Goal: Information Seeking & Learning: Learn about a topic

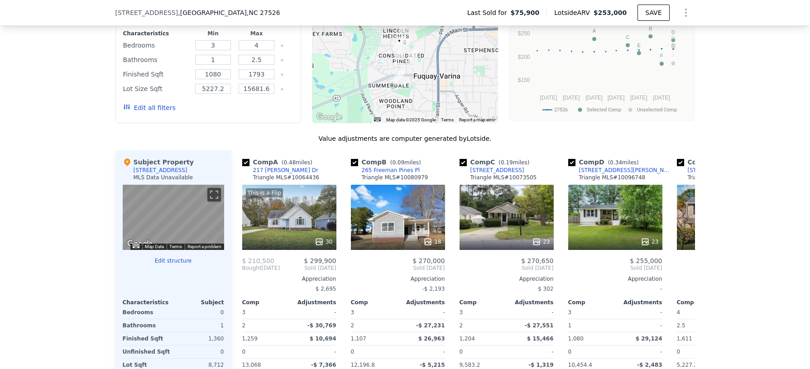
scroll to position [718, 0]
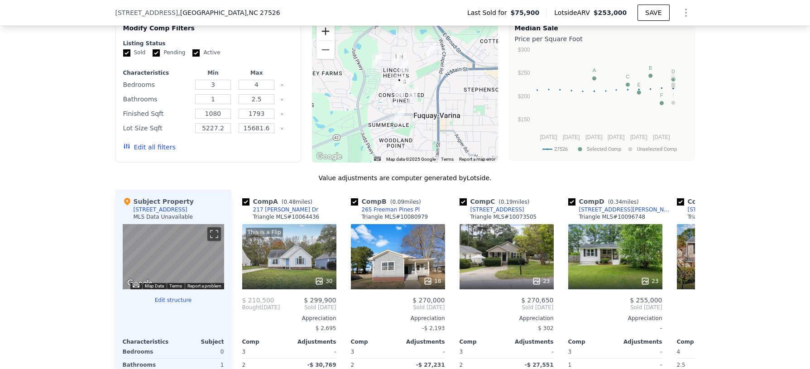
click at [317, 39] on button "Zoom in" at bounding box center [326, 31] width 18 height 18
click at [317, 38] on button "Zoom in" at bounding box center [326, 31] width 18 height 18
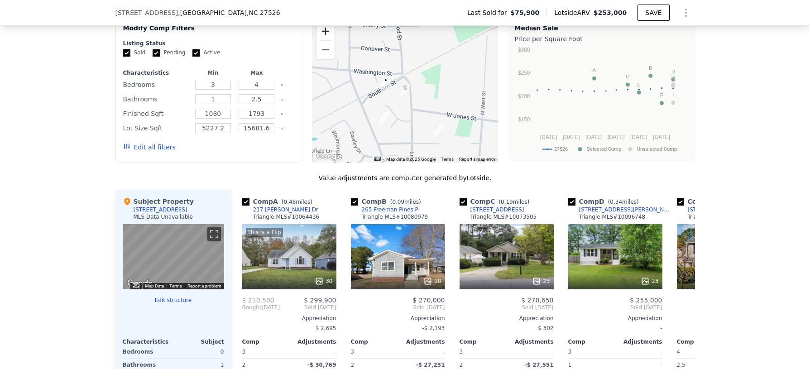
click at [317, 38] on button "Zoom in" at bounding box center [326, 31] width 18 height 18
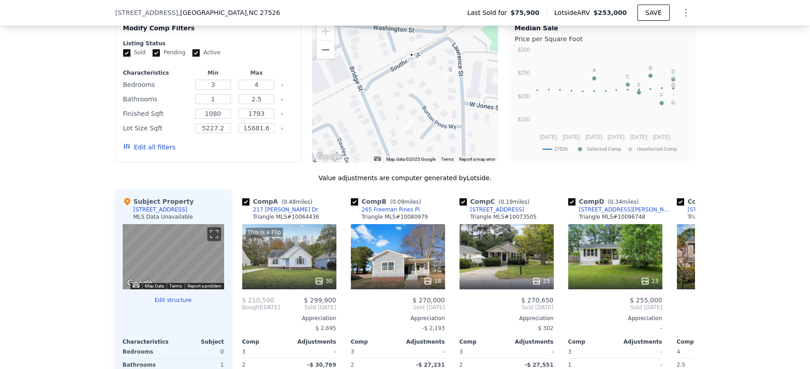
drag, startPoint x: 386, startPoint y: 138, endPoint x: 433, endPoint y: 110, distance: 53.8
click at [433, 110] on div at bounding box center [405, 90] width 186 height 145
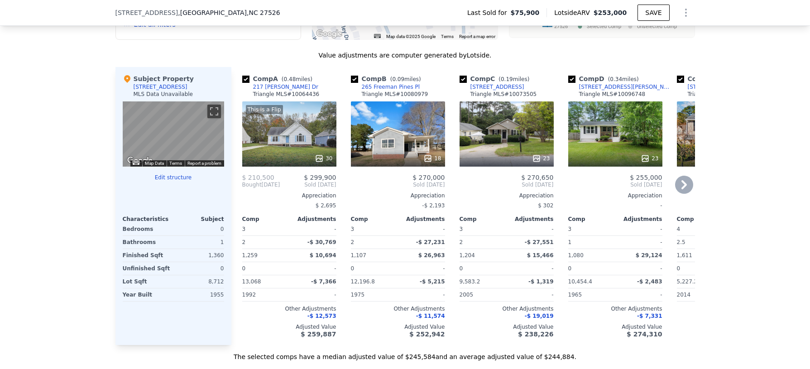
scroll to position [851, 0]
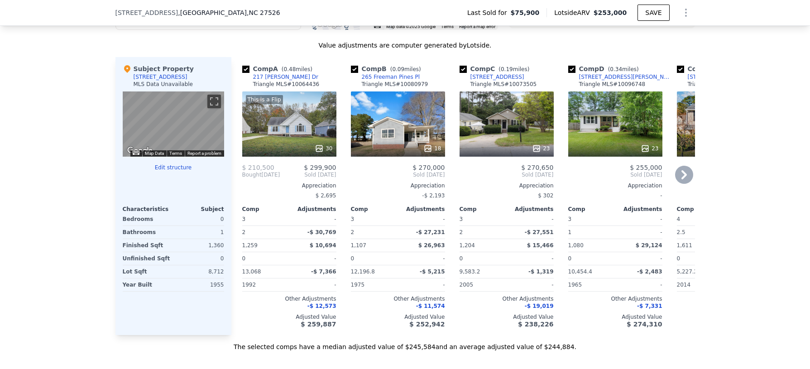
click at [402, 140] on div "18" at bounding box center [398, 124] width 94 height 65
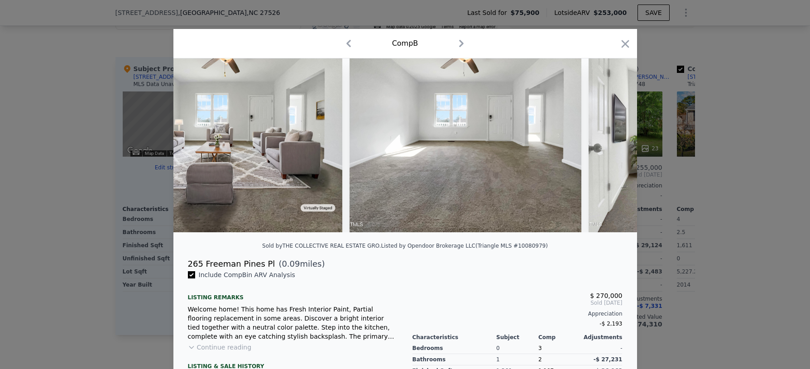
scroll to position [0, 234]
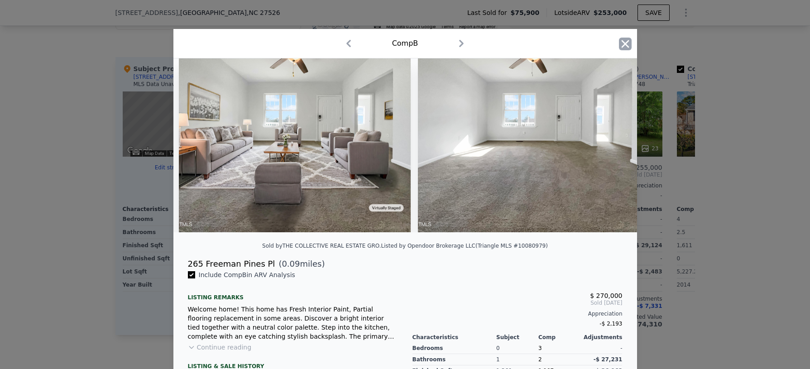
click at [623, 41] on icon "button" at bounding box center [625, 44] width 13 height 13
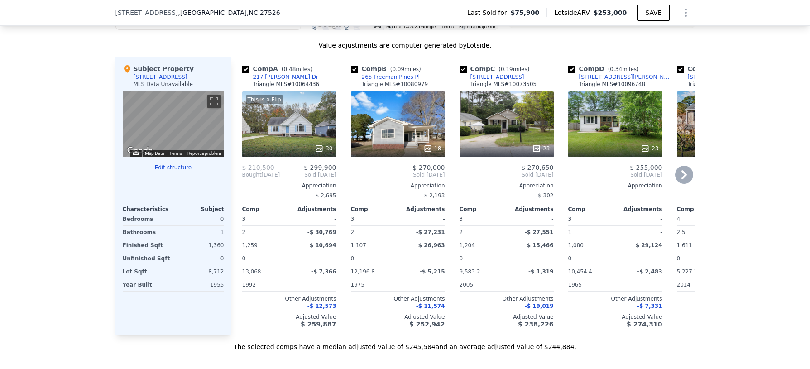
click at [678, 184] on icon at bounding box center [684, 175] width 18 height 18
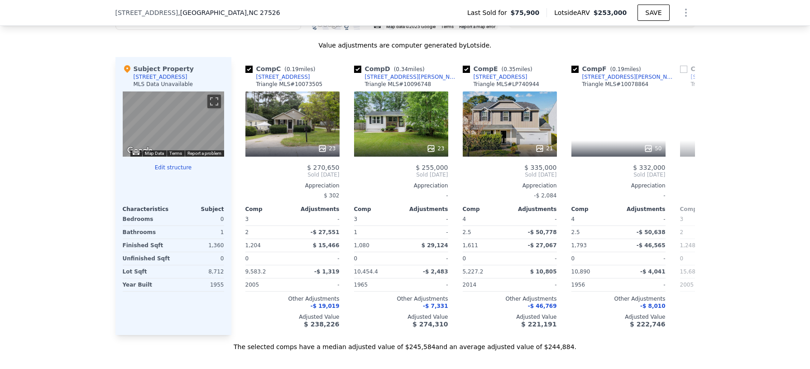
scroll to position [0, 217]
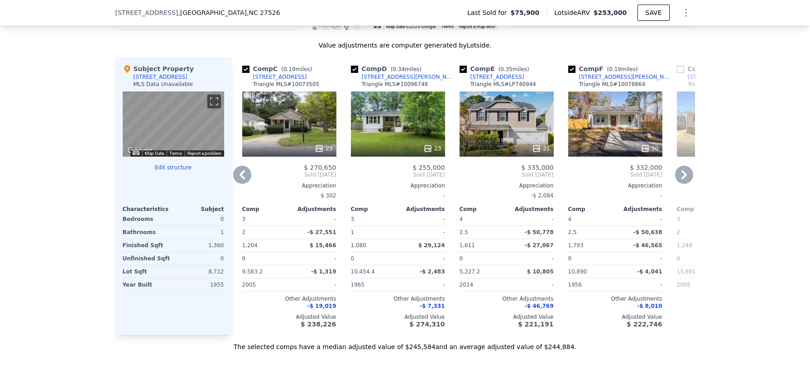
click at [678, 183] on icon at bounding box center [684, 175] width 18 height 18
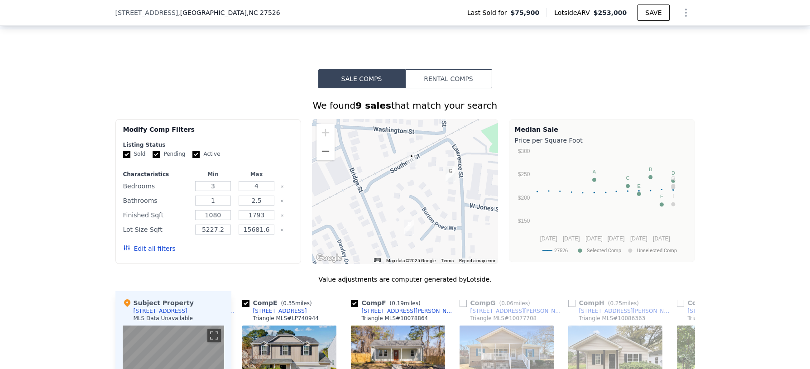
scroll to position [621, 0]
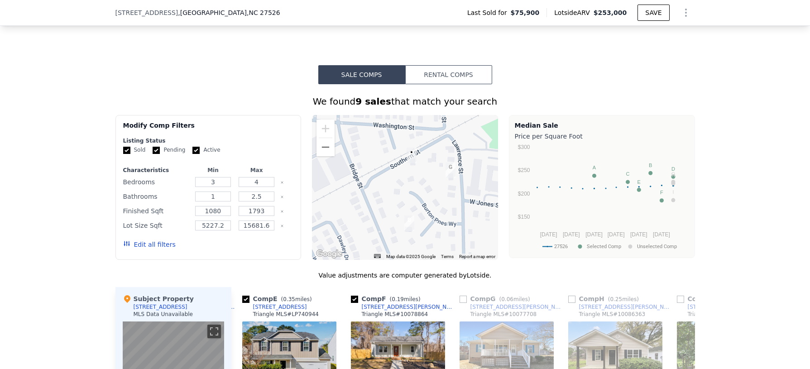
click at [627, 88] on div "Sale Comps Rental Comps We found 9 sales that match your search Filters Map Pri…" at bounding box center [405, 323] width 810 height 596
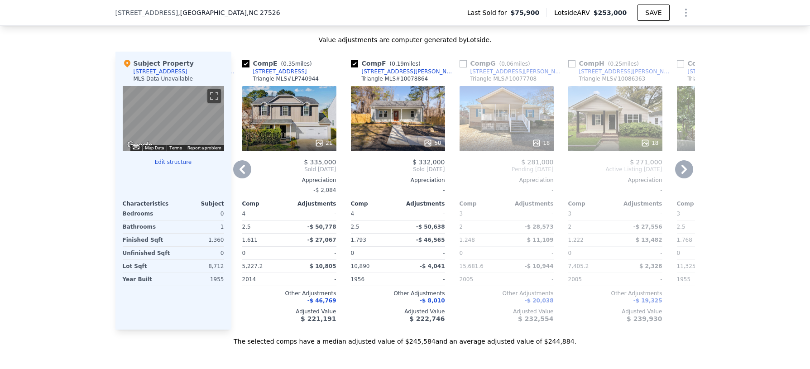
scroll to position [851, 0]
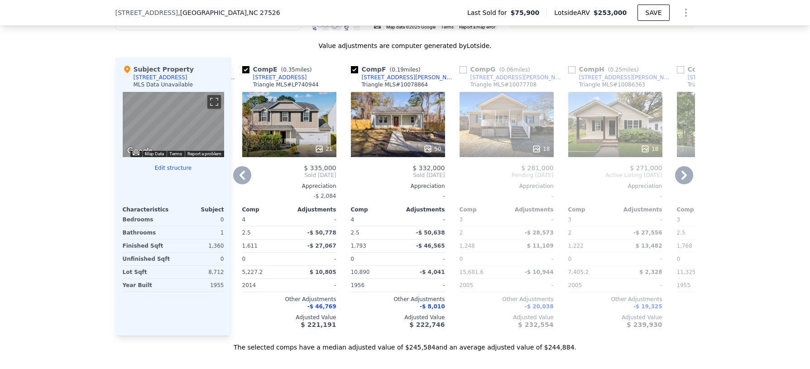
click at [683, 178] on icon at bounding box center [684, 175] width 18 height 18
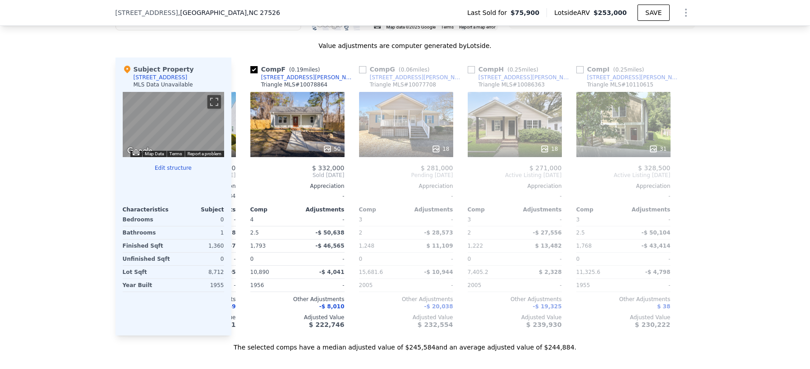
scroll to position [0, 536]
click at [315, 135] on div "50" at bounding box center [297, 124] width 94 height 65
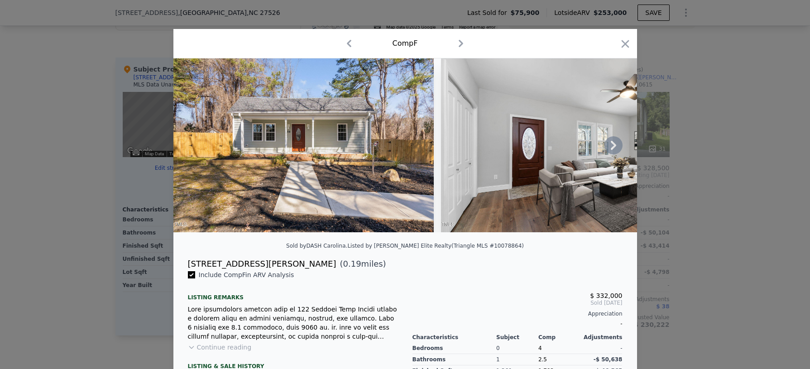
click at [616, 149] on icon at bounding box center [614, 145] width 18 height 18
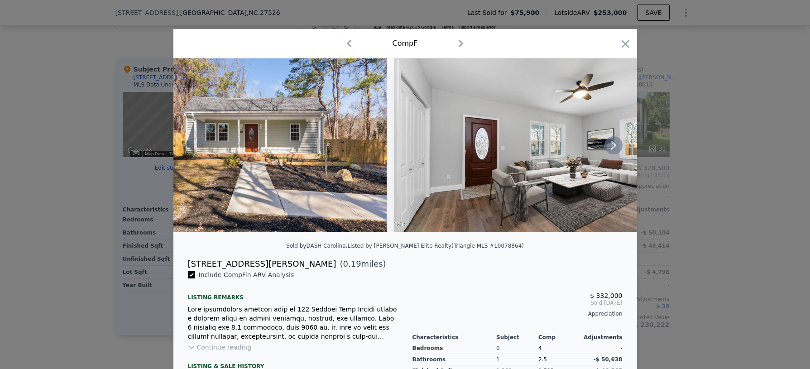
click at [616, 149] on div at bounding box center [406, 145] width 464 height 174
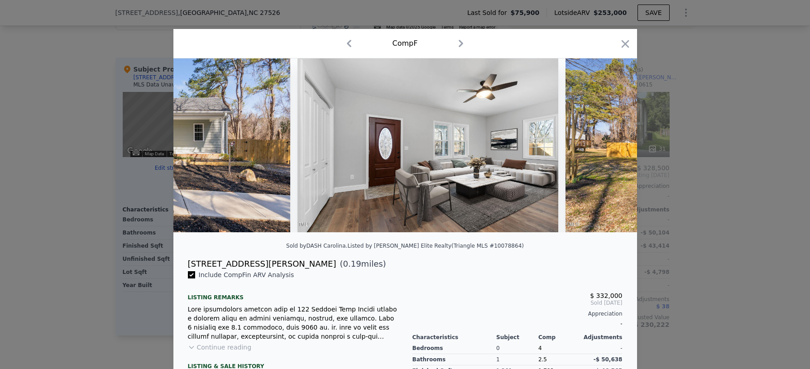
scroll to position [0, 217]
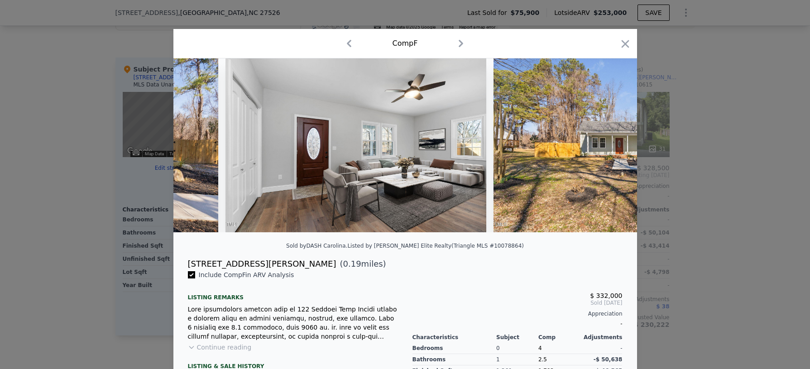
click at [616, 149] on img at bounding box center [624, 145] width 261 height 174
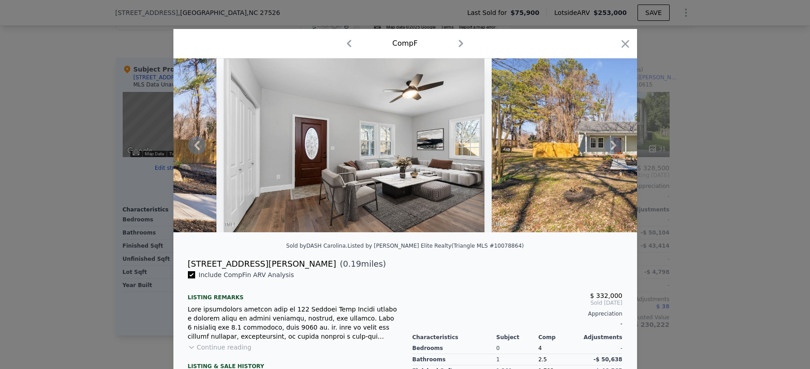
drag, startPoint x: 622, startPoint y: 45, endPoint x: 324, endPoint y: 169, distance: 322.1
click at [622, 45] on icon "button" at bounding box center [625, 44] width 13 height 13
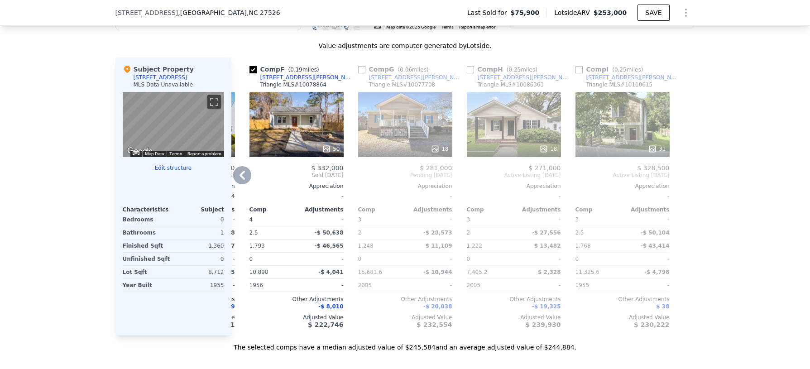
click at [239, 181] on icon at bounding box center [242, 175] width 18 height 18
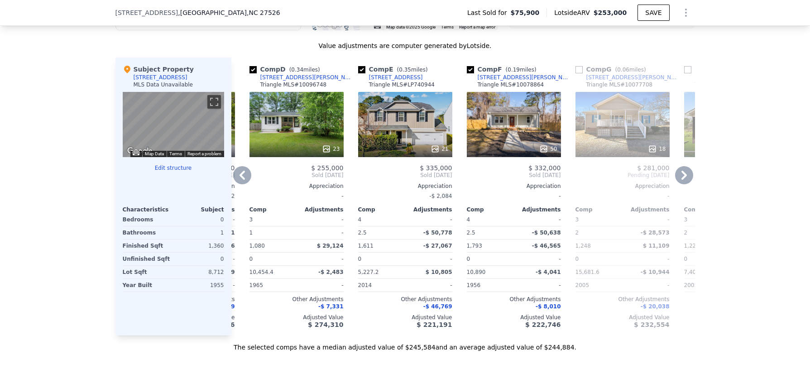
click at [239, 181] on icon at bounding box center [242, 175] width 18 height 18
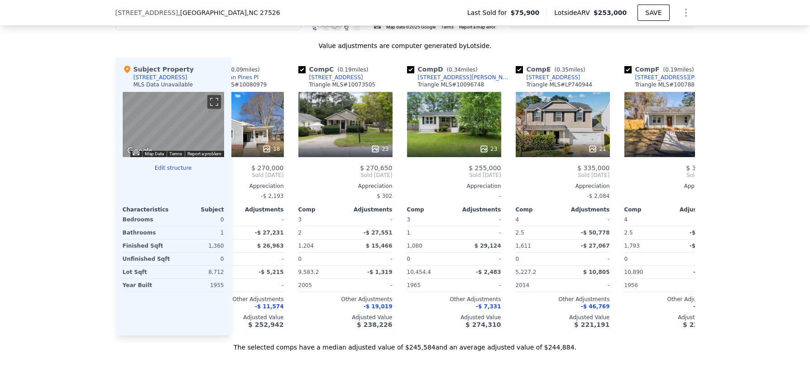
scroll to position [0, 101]
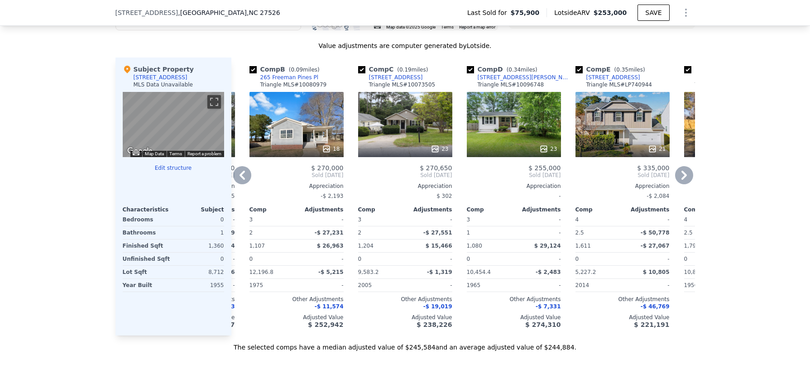
click at [239, 181] on div "Comp A ( 0.48 miles) [STREET_ADDRESS][PERSON_NAME] MLS # 10064436 This is a Fli…" at bounding box center [463, 197] width 464 height 278
click at [239, 181] on icon at bounding box center [242, 175] width 18 height 18
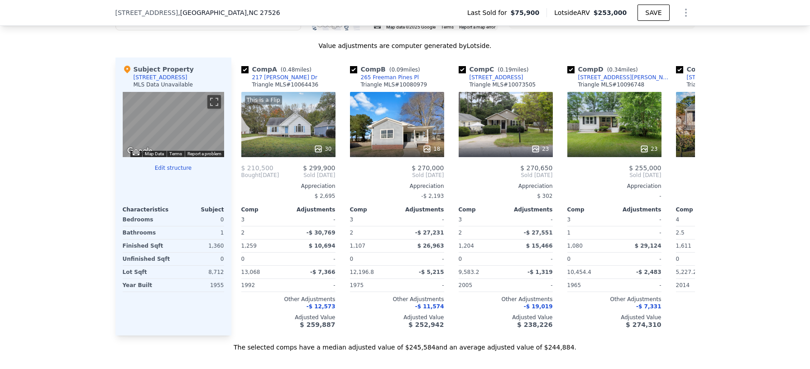
scroll to position [0, 0]
